Goal: Find specific page/section: Find specific page/section

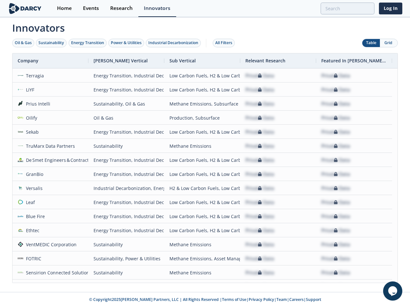
click at [23, 43] on div "Oil & Gas" at bounding box center [23, 43] width 17 height 6
click at [52, 43] on div "Sustainability" at bounding box center [51, 43] width 26 height 6
click at [88, 43] on div "Energy Transition" at bounding box center [87, 43] width 33 height 6
click at [127, 43] on div "Power & Utilities" at bounding box center [126, 43] width 31 height 6
click at [174, 43] on div "Industrial Decarbonization" at bounding box center [173, 43] width 50 height 6
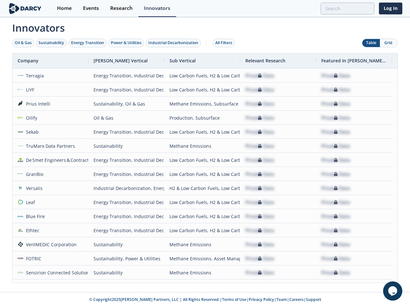
click at [225, 43] on div "All Filters" at bounding box center [223, 43] width 17 height 6
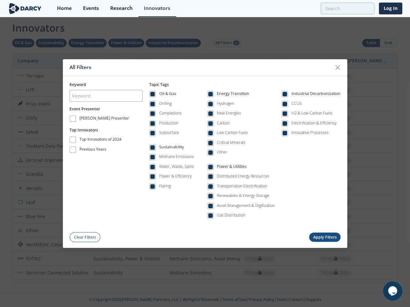
click at [371, 43] on div "All Filters Keyword Event Presenter [PERSON_NAME] Presenter Top Innovators Top …" at bounding box center [205, 153] width 410 height 307
click at [388, 43] on div "All Filters Keyword Event Presenter [PERSON_NAME] Presenter Top Innovators Top …" at bounding box center [205, 153] width 410 height 307
click at [205, 168] on div "Oil & Gas Drilling Completions Production Subsurface Sustainability Methane Emi…" at bounding box center [244, 157] width 191 height 138
click at [50, 61] on div "All Filters Keyword Event Presenter [PERSON_NAME] Presenter Top Innovators Top …" at bounding box center [205, 153] width 410 height 307
